Goal: Transaction & Acquisition: Purchase product/service

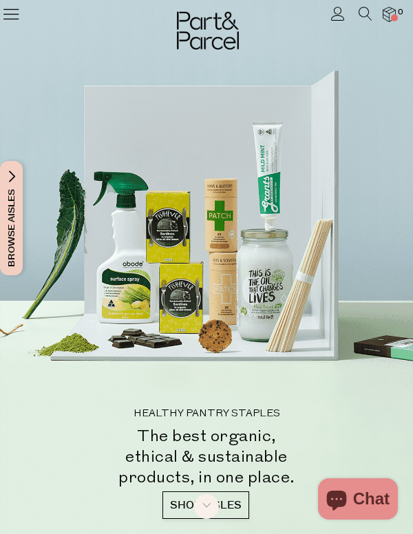
click at [338, 12] on icon at bounding box center [337, 14] width 14 height 14
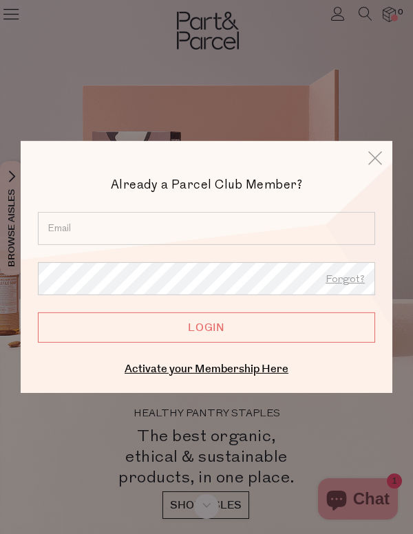
type input "lydia@inspokedesign.com"
click at [191, 322] on input "Login" at bounding box center [206, 327] width 337 height 30
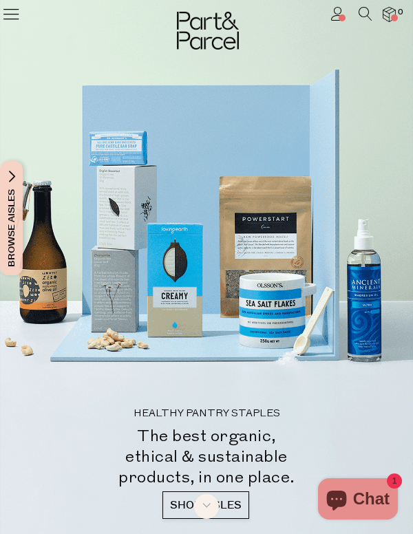
click at [339, 19] on span at bounding box center [341, 17] width 7 height 7
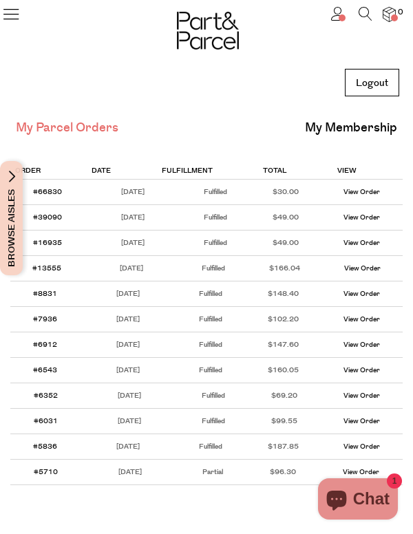
click at [13, 23] on icon at bounding box center [10, 13] width 19 height 19
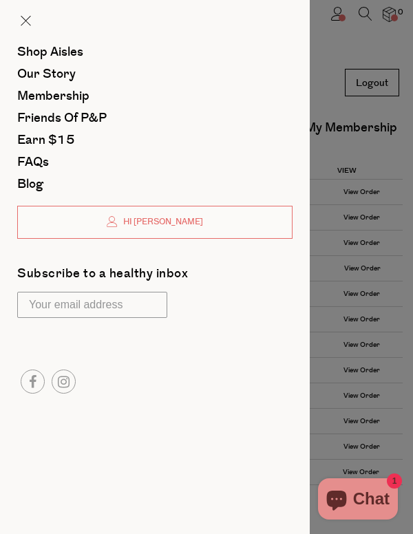
click at [362, 19] on div at bounding box center [206, 267] width 413 height 534
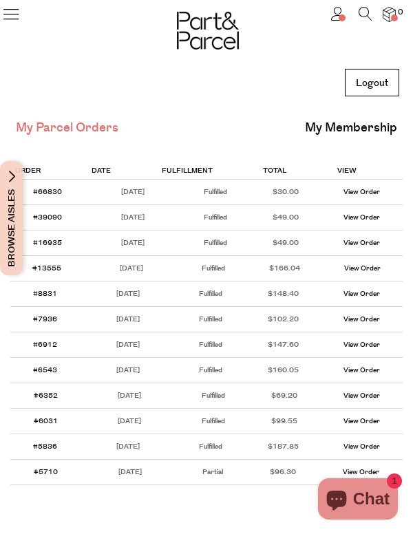
click at [361, 12] on icon at bounding box center [365, 14] width 14 height 14
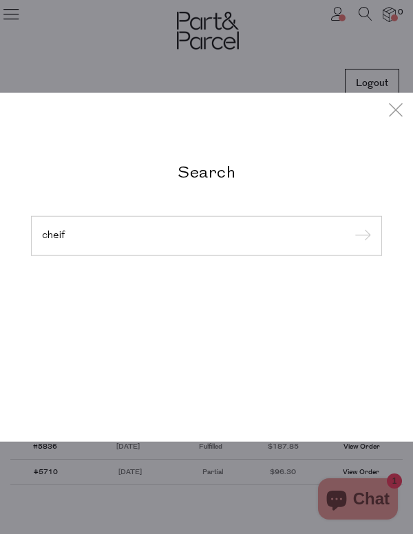
type input "cheif"
click at [360, 237] on input "submit" at bounding box center [360, 236] width 21 height 21
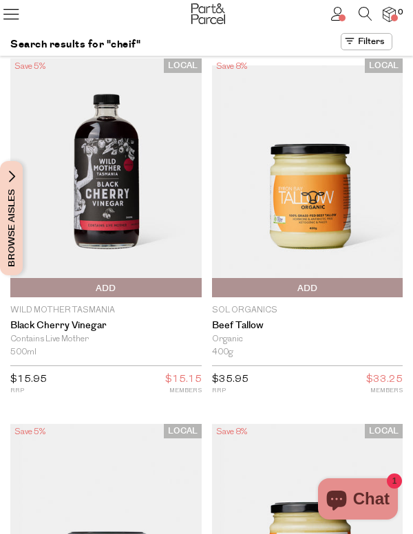
click at [365, 14] on icon at bounding box center [365, 14] width 14 height 14
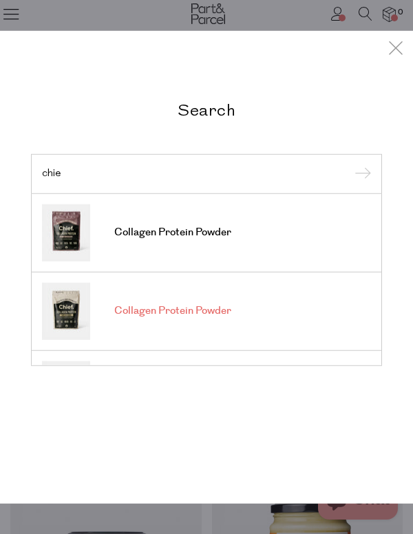
type input "chie"
click at [202, 315] on span "Collagen Protein Powder" at bounding box center [172, 311] width 117 height 14
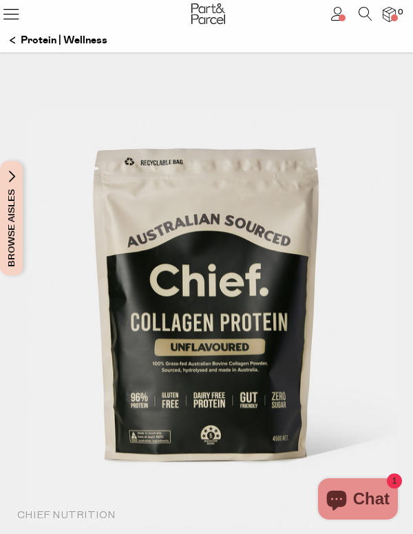
click at [366, 21] on link at bounding box center [365, 17] width 14 height 14
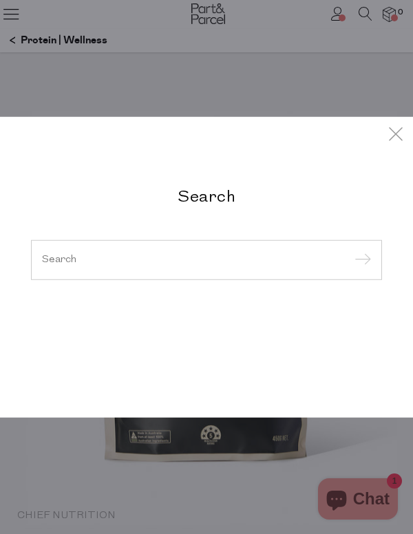
click at [160, 257] on input "search" at bounding box center [206, 260] width 329 height 10
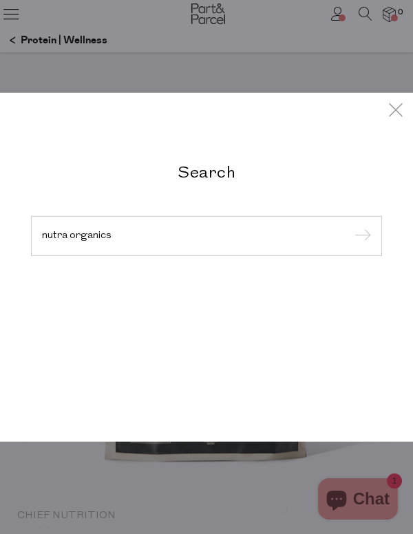
type input "nutra organics"
click at [360, 237] on input "submit" at bounding box center [360, 236] width 21 height 21
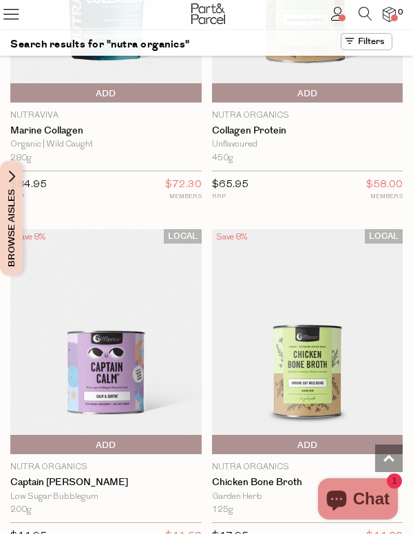
scroll to position [2645, 0]
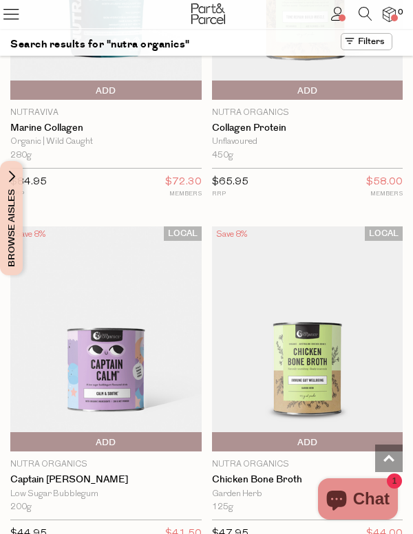
click at [124, 432] on span "Add To Parcel" at bounding box center [106, 442] width 184 height 21
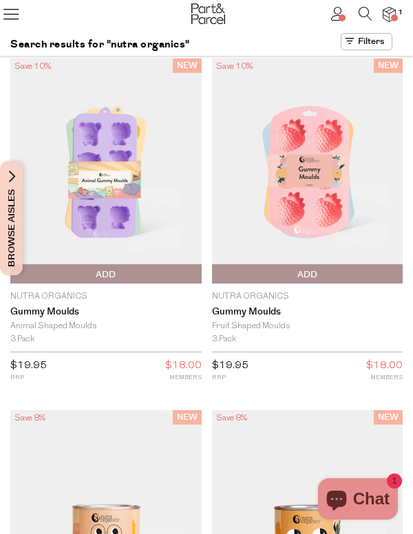
scroll to position [0, 0]
click at [367, 14] on icon at bounding box center [365, 14] width 14 height 14
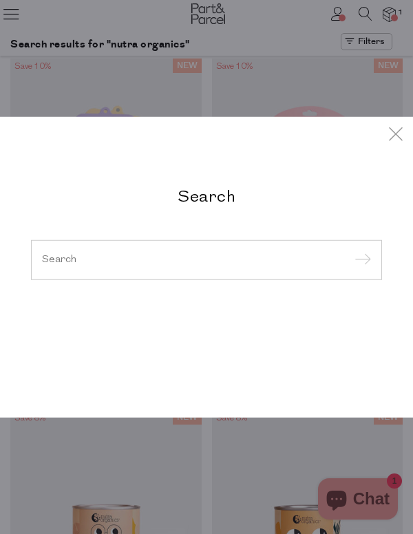
click at [125, 248] on div at bounding box center [206, 260] width 351 height 40
click at [96, 252] on div at bounding box center [206, 260] width 351 height 40
click at [72, 266] on div at bounding box center [206, 260] width 351 height 40
click at [151, 244] on div at bounding box center [206, 260] width 351 height 40
click at [397, 133] on icon at bounding box center [395, 134] width 21 height 20
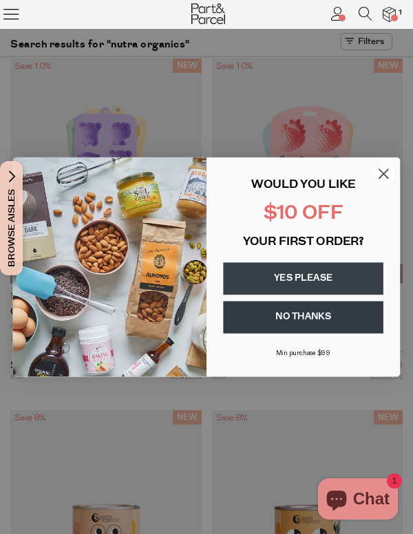
click at [366, 16] on icon at bounding box center [365, 14] width 14 height 14
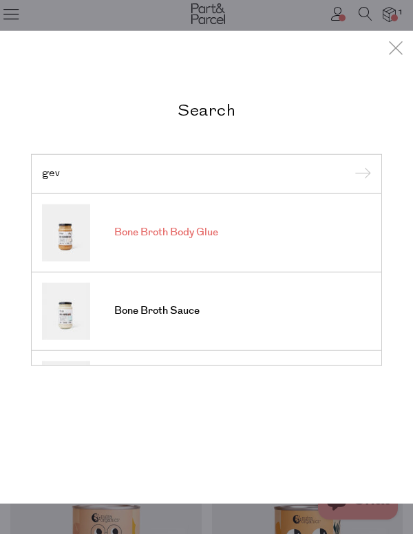
type input "gev"
click at [182, 243] on link "Bone Broth Body Glue" at bounding box center [206, 232] width 329 height 57
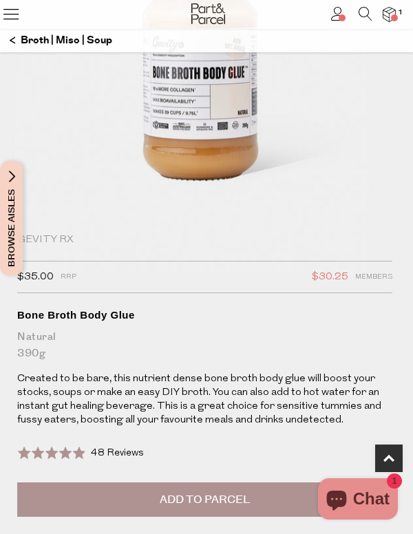
scroll to position [402, 0]
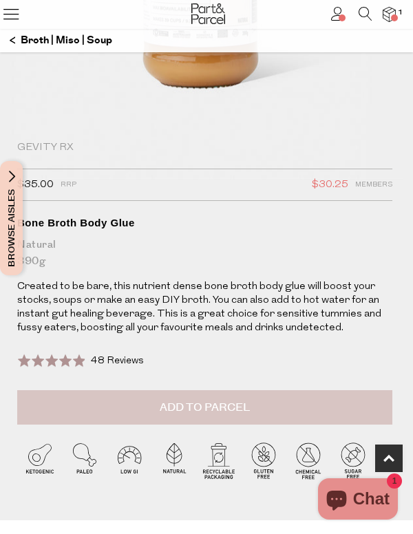
click at [189, 416] on button "Add to Parcel" at bounding box center [204, 407] width 375 height 34
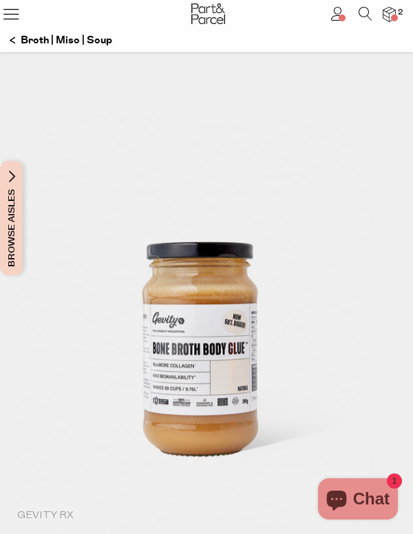
scroll to position [0, 0]
click at [9, 18] on icon at bounding box center [10, 13] width 19 height 19
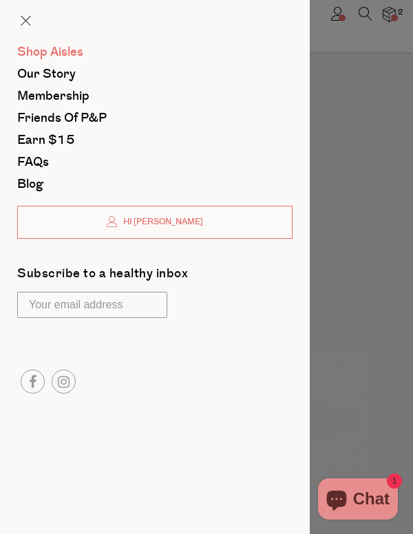
click at [51, 56] on span "Shop Aisles" at bounding box center [50, 52] width 66 height 18
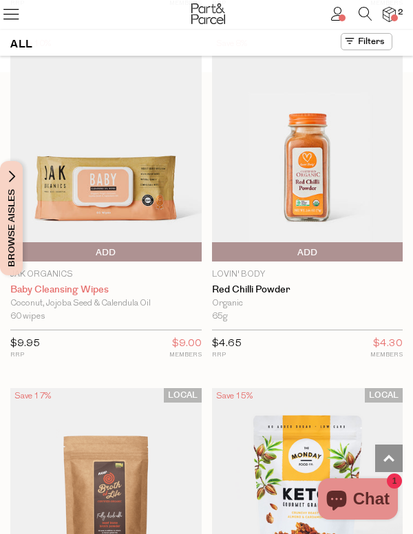
scroll to position [715, 0]
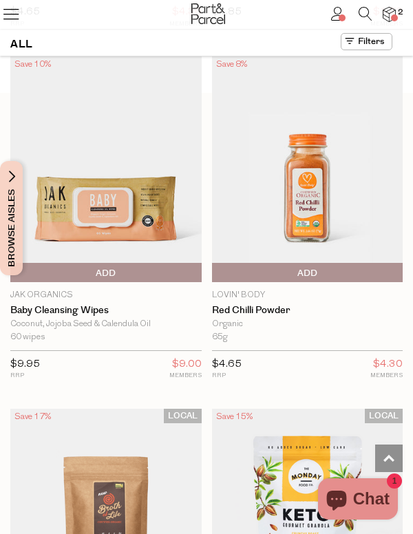
click at [120, 268] on span "Add To Parcel" at bounding box center [106, 273] width 184 height 21
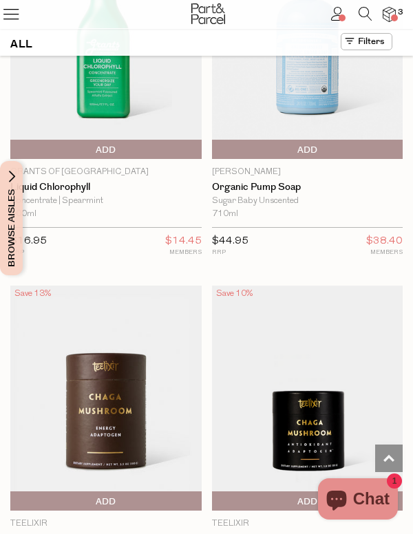
scroll to position [5777, 0]
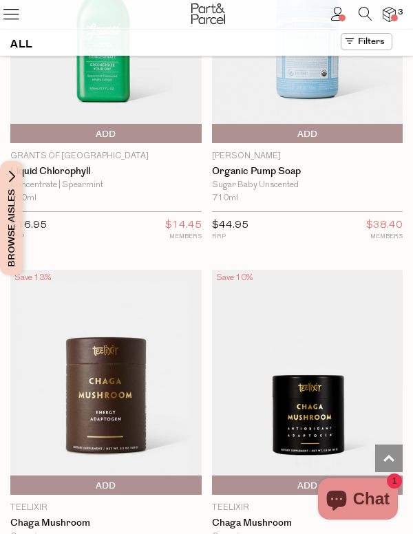
click at [369, 15] on icon at bounding box center [365, 14] width 14 height 14
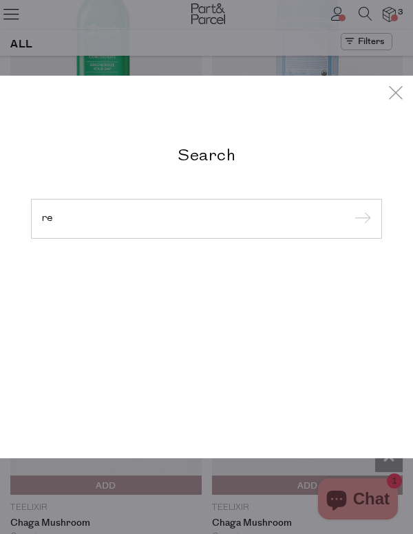
type input "r"
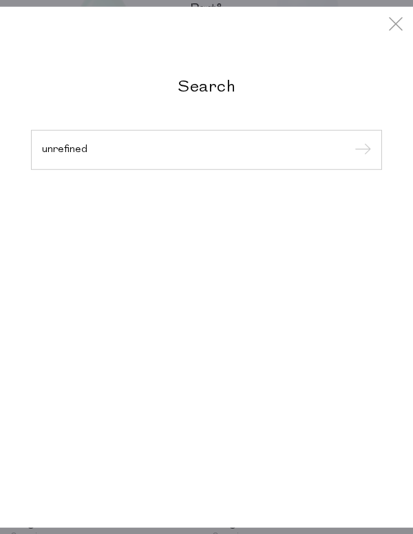
type input "unrefined"
click at [360, 151] on input "submit" at bounding box center [360, 150] width 21 height 21
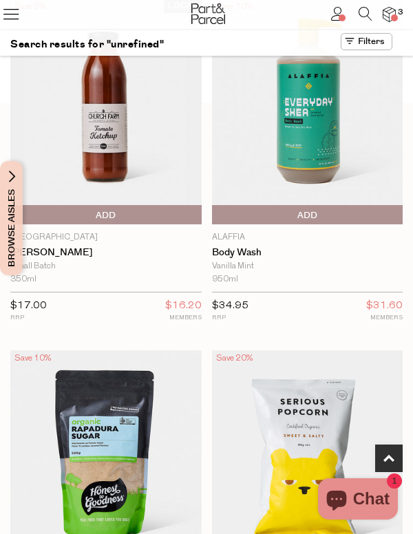
scroll to position [414, 0]
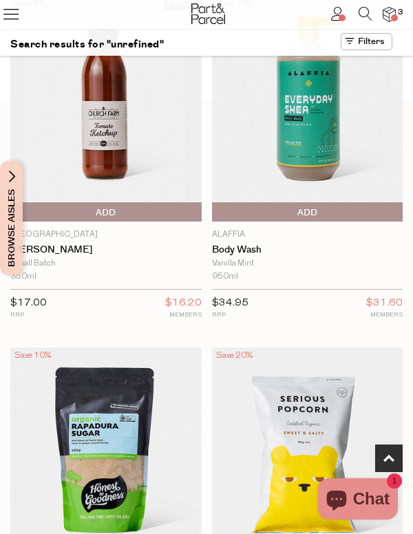
click at [20, 10] on icon at bounding box center [10, 13] width 19 height 19
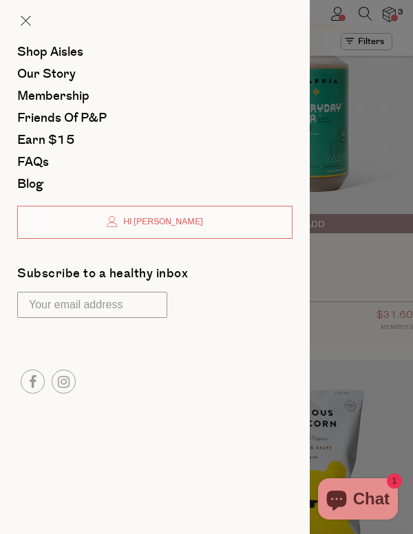
scroll to position [0, 0]
click at [41, 83] on span "Our Story" at bounding box center [46, 74] width 58 height 18
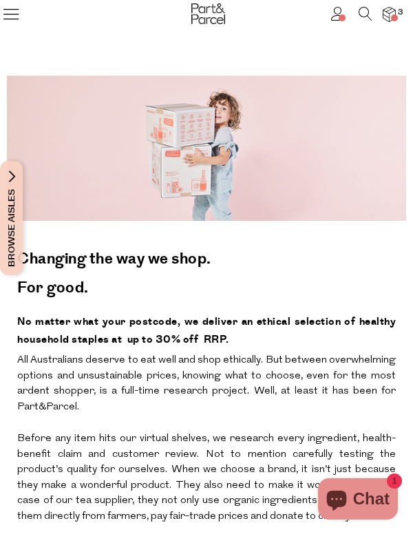
click at [363, 13] on icon at bounding box center [365, 14] width 14 height 14
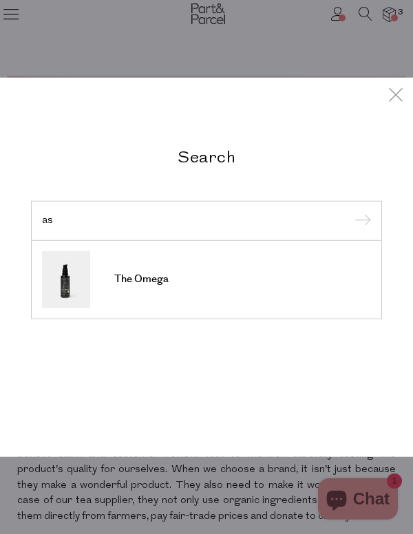
type input "a"
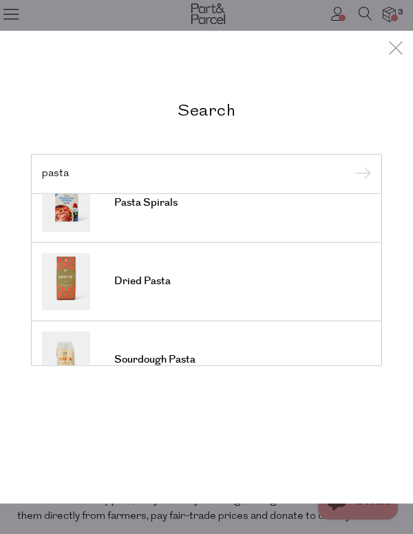
scroll to position [463, 0]
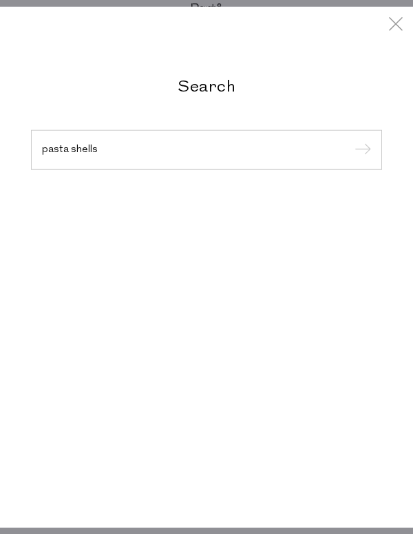
type input "pasta shells"
click at [360, 151] on input "submit" at bounding box center [360, 150] width 21 height 21
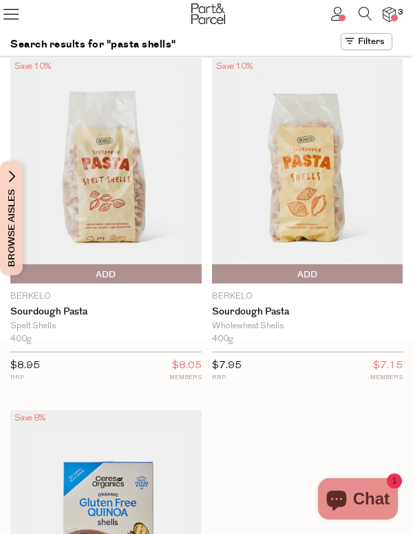
click at [15, 4] on icon at bounding box center [10, 13] width 19 height 19
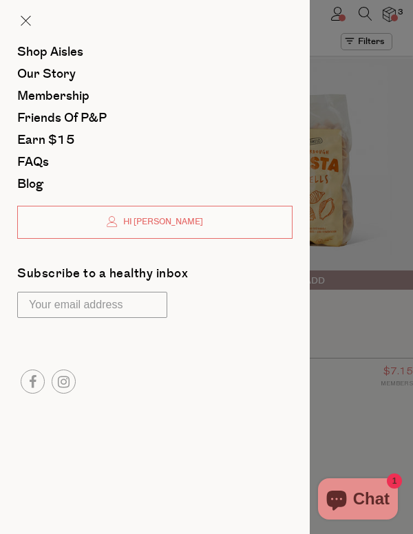
click at [47, 41] on div at bounding box center [155, 23] width 310 height 46
click at [41, 44] on div at bounding box center [155, 23] width 310 height 46
click at [41, 52] on span "Shop Aisles" at bounding box center [50, 52] width 66 height 18
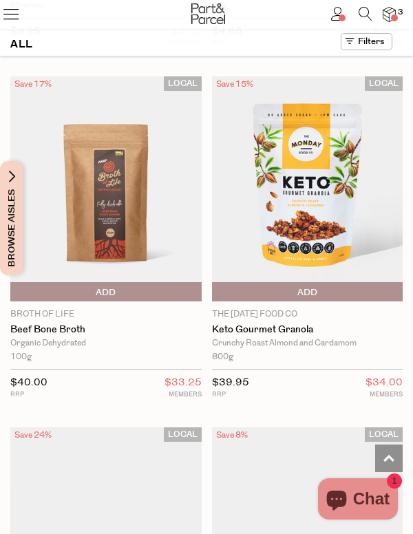
scroll to position [1231, 0]
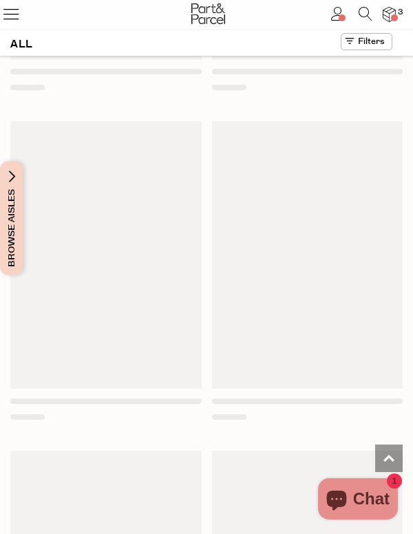
scroll to position [9569, 0]
